Goal: Find specific page/section: Find specific page/section

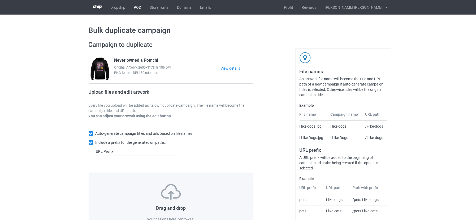
click at [137, 5] on link "POD" at bounding box center [138, 7] width 16 height 15
click at [137, 4] on link "POD" at bounding box center [138, 7] width 16 height 15
